Goal: Information Seeking & Learning: Compare options

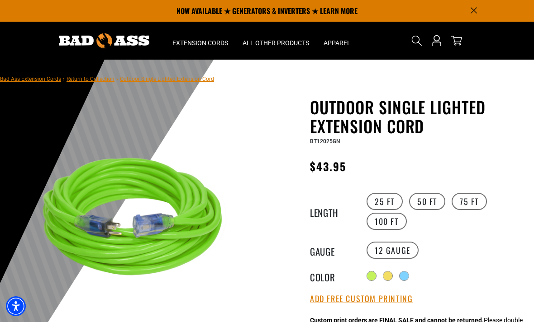
click at [395, 223] on label "100 FT" at bounding box center [386, 221] width 40 height 17
click at [431, 205] on label "50 FT" at bounding box center [427, 201] width 36 height 17
click at [387, 202] on label "25 FT" at bounding box center [384, 201] width 36 height 17
click at [422, 196] on label "50 FT" at bounding box center [427, 201] width 36 height 17
click at [388, 225] on label "100 FT" at bounding box center [386, 221] width 40 height 17
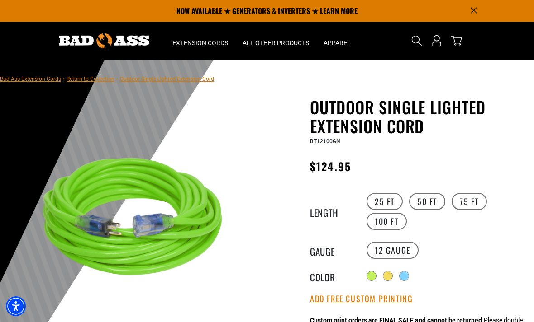
click at [425, 201] on label "50 FT" at bounding box center [427, 201] width 36 height 17
click at [479, 207] on label "75 FT" at bounding box center [468, 201] width 35 height 17
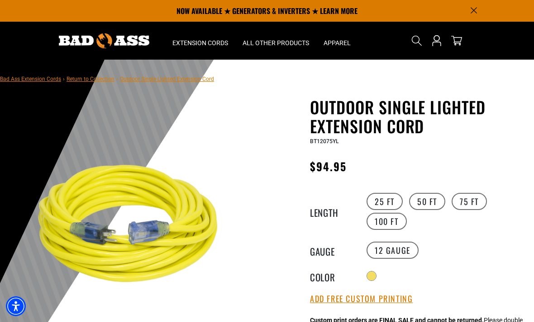
click at [388, 202] on label "25 FT" at bounding box center [384, 201] width 36 height 17
click at [412, 248] on label "12 Gauge" at bounding box center [392, 250] width 52 height 17
click at [410, 243] on label "12 Gauge" at bounding box center [392, 250] width 52 height 17
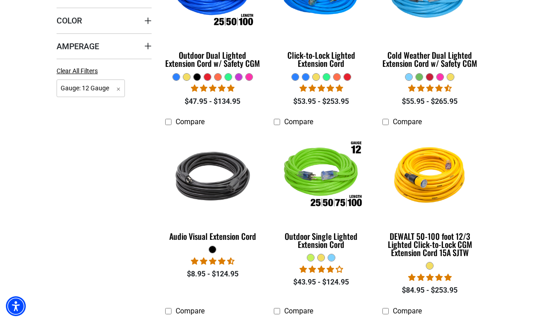
click at [451, 186] on img at bounding box center [430, 176] width 98 height 88
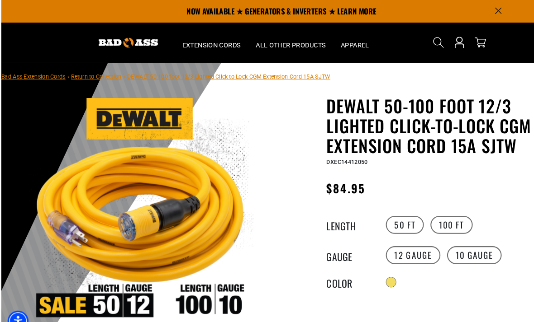
scroll to position [8, 0]
